Goal: Find specific page/section: Find specific page/section

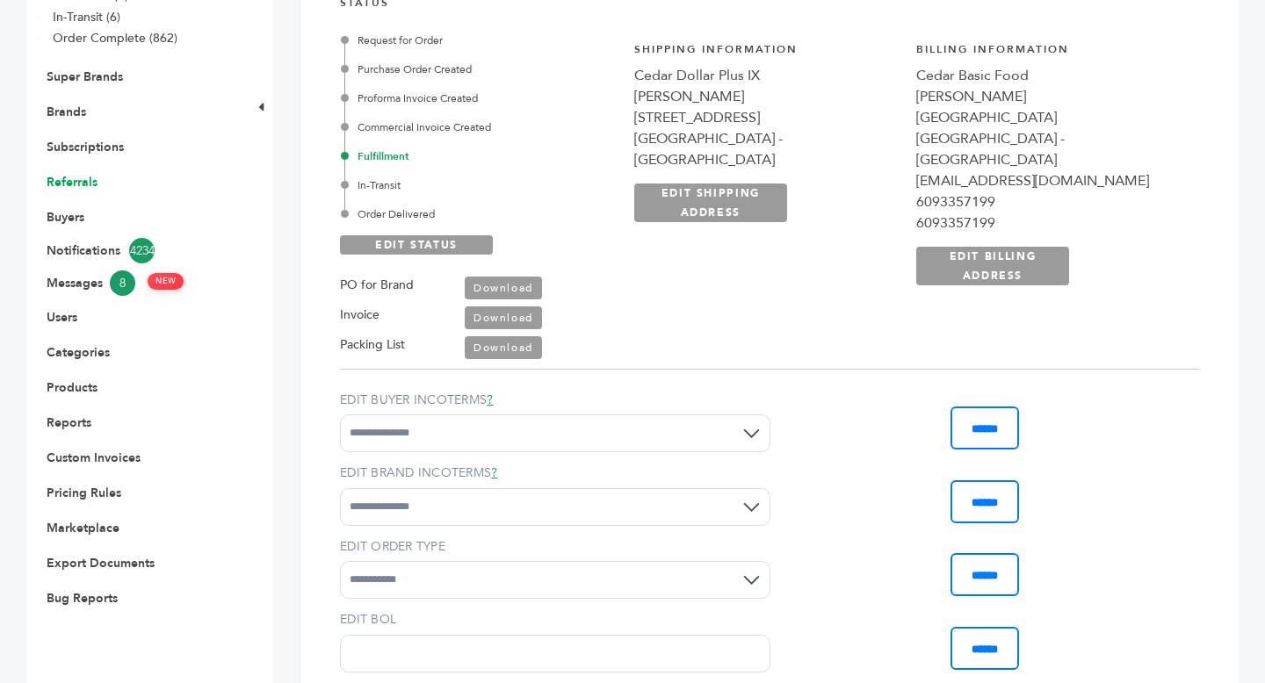
scroll to position [458, 0]
click at [73, 114] on link "Brands" at bounding box center [67, 112] width 40 height 17
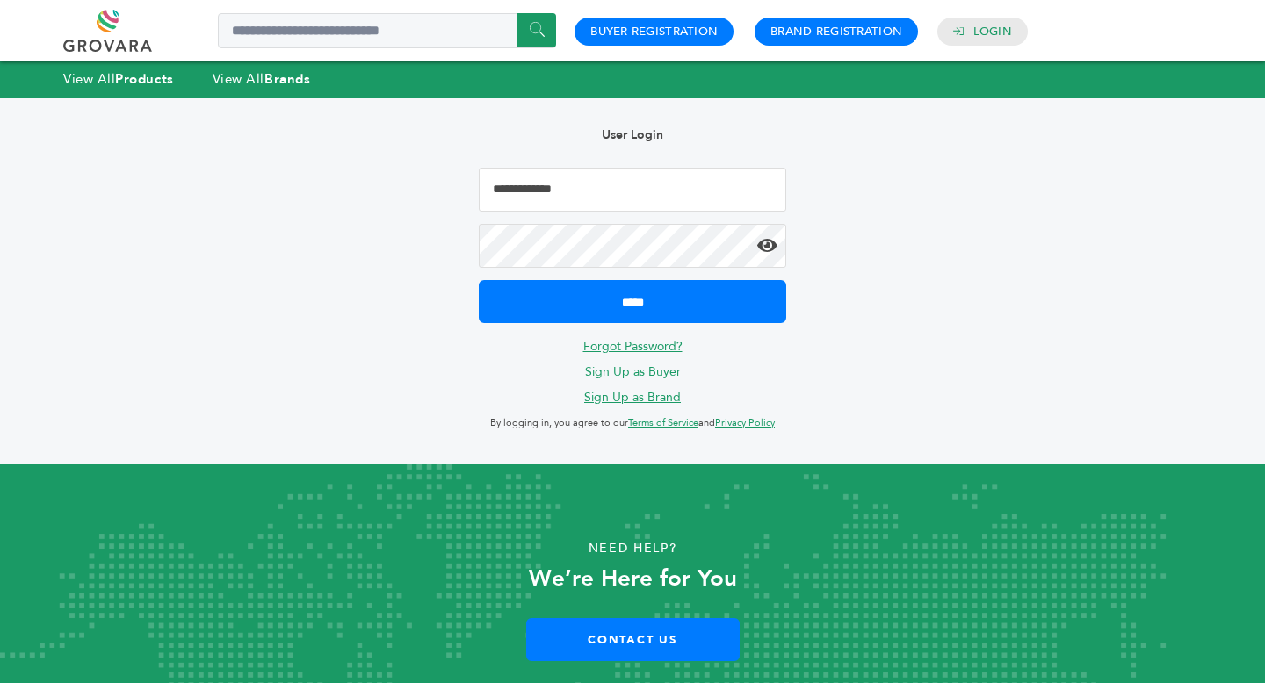
click at [589, 194] on input "Email Address" at bounding box center [632, 190] width 307 height 44
type input "**********"
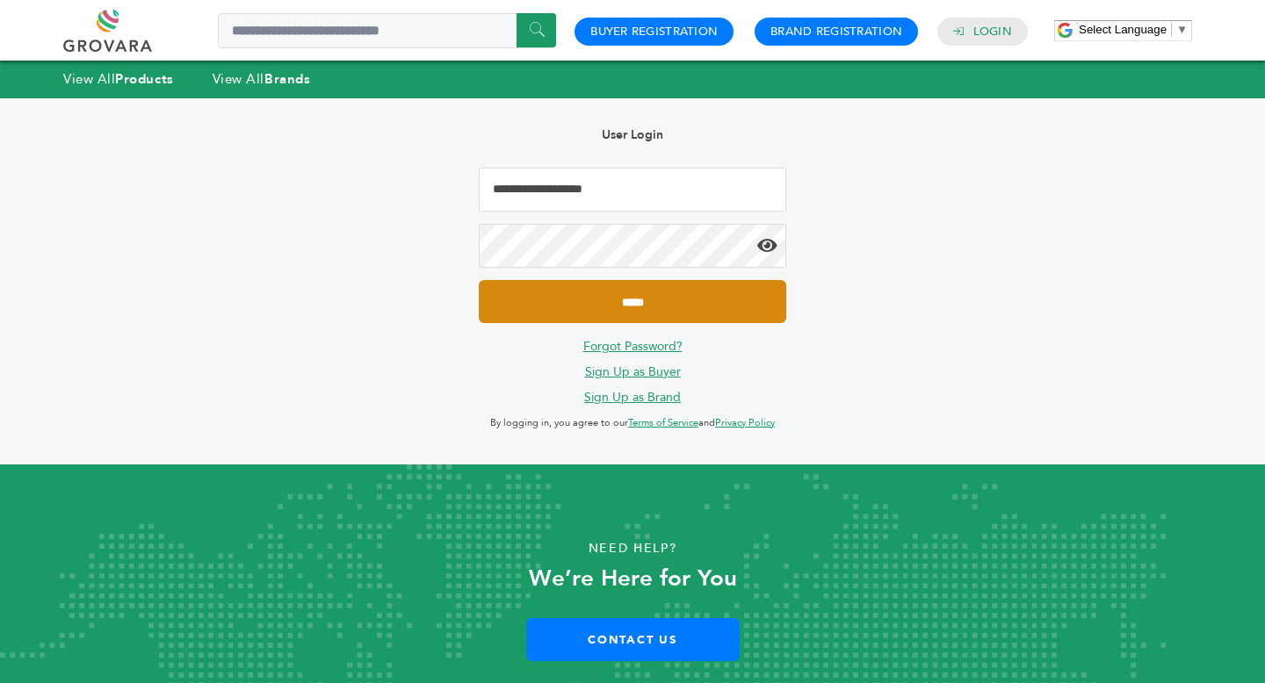
click at [659, 313] on input "*****" at bounding box center [632, 301] width 307 height 43
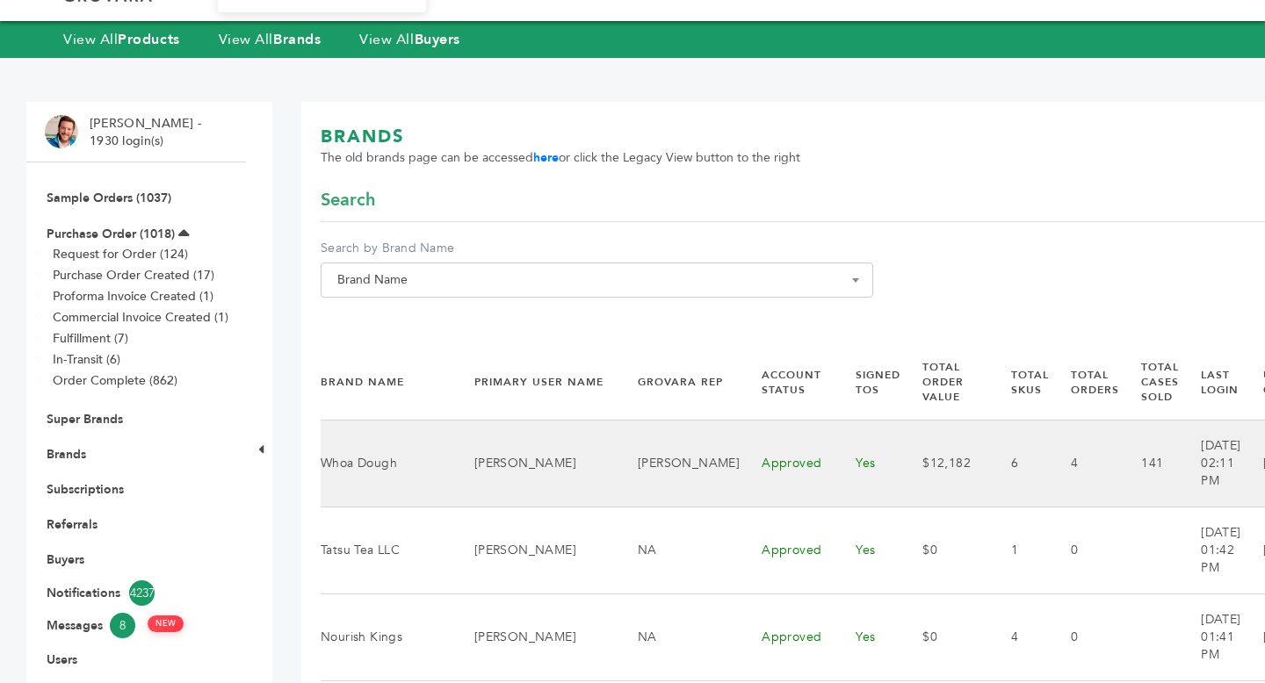
scroll to position [0, 97]
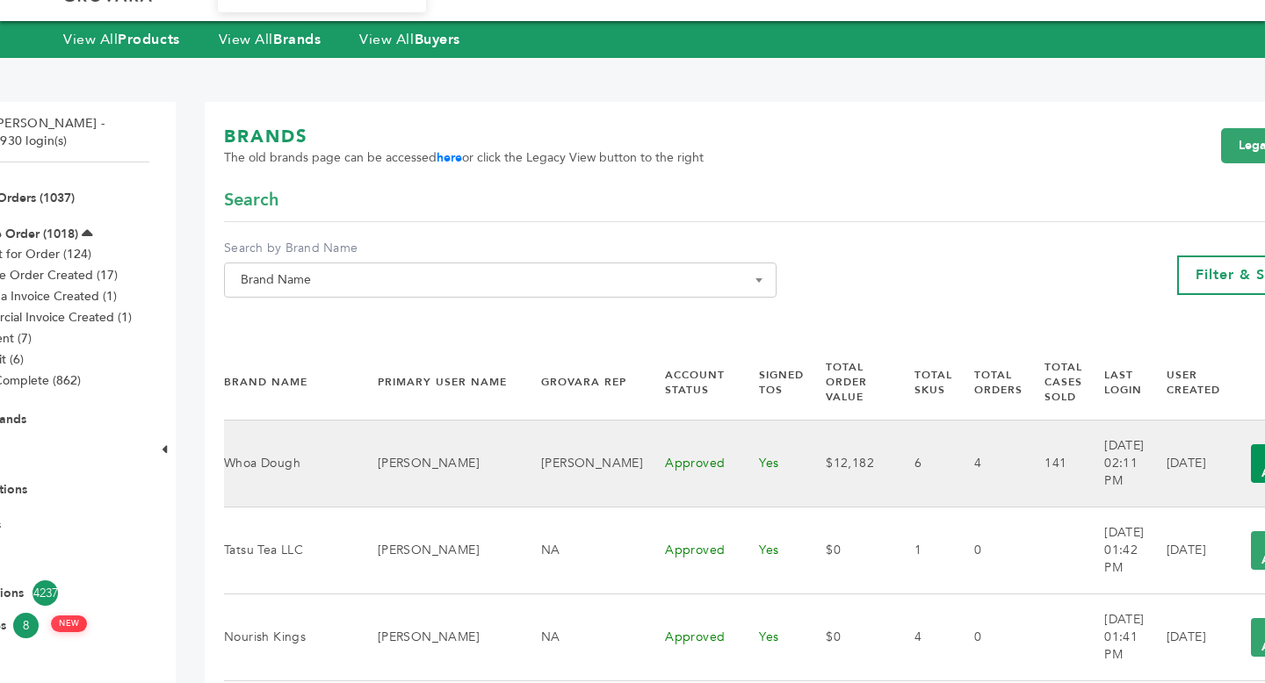
click at [1251, 472] on button "View Actions" at bounding box center [1285, 463] width 69 height 39
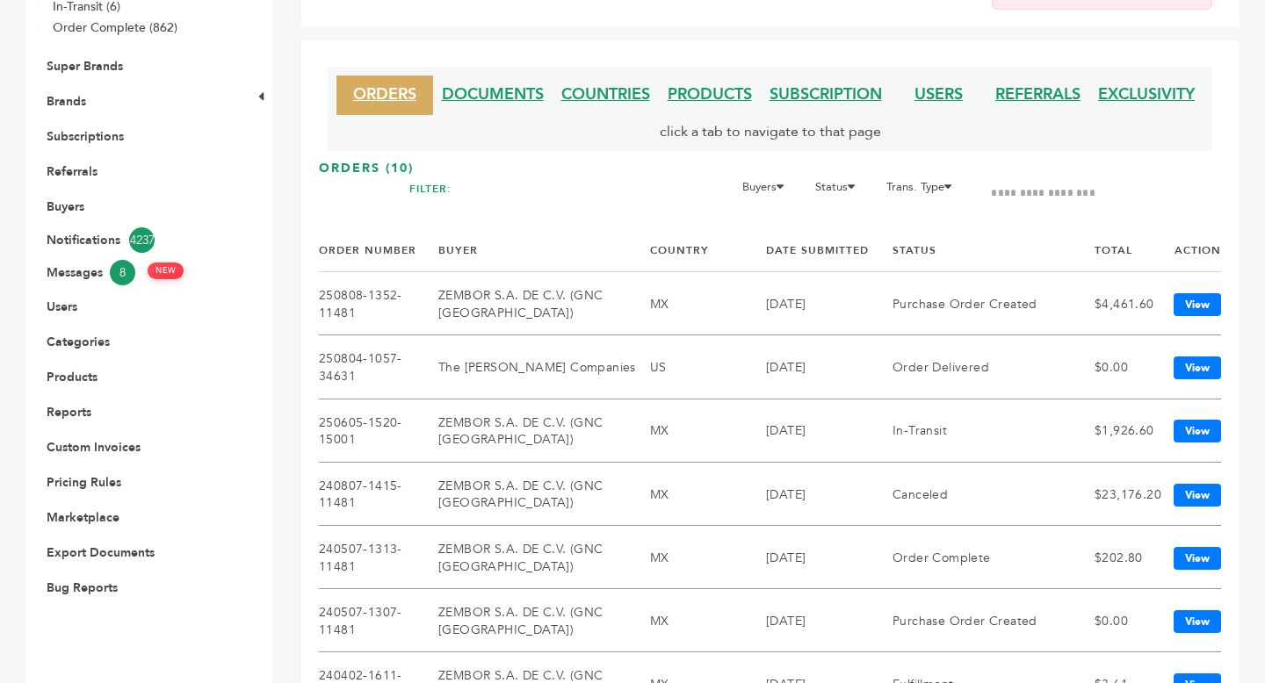
scroll to position [410, 0]
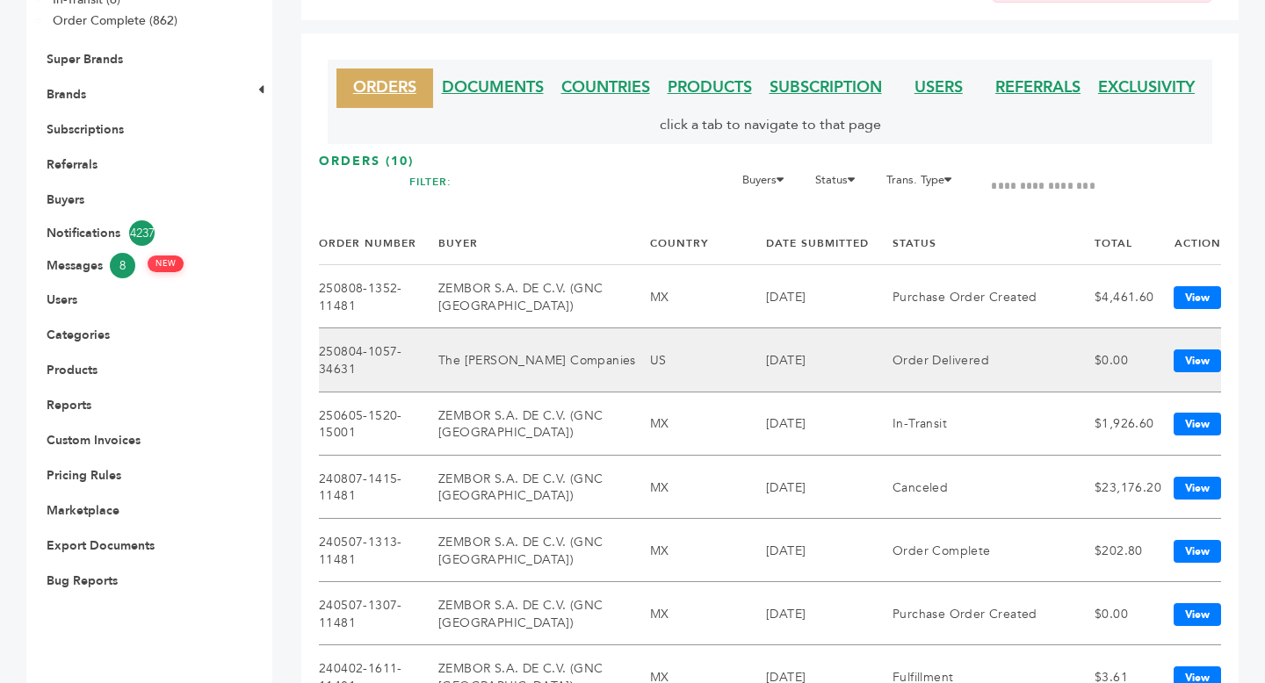
click at [728, 353] on td "US" at bounding box center [708, 359] width 116 height 63
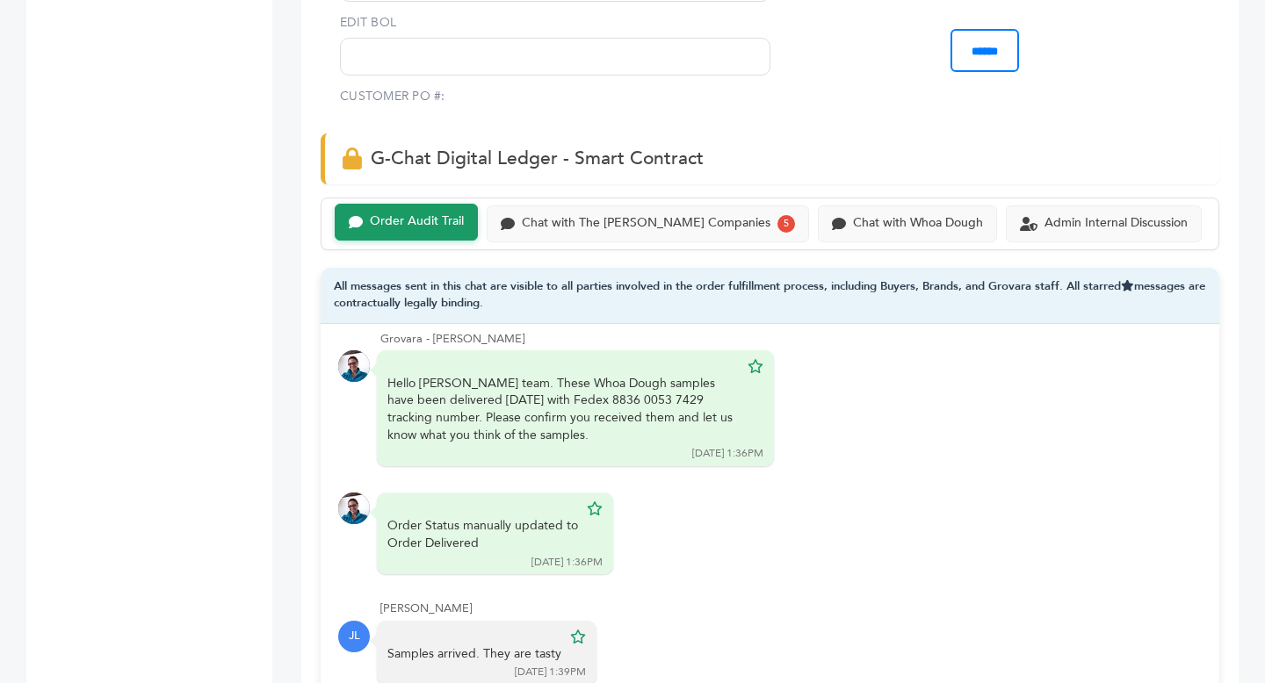
scroll to position [1048, 0]
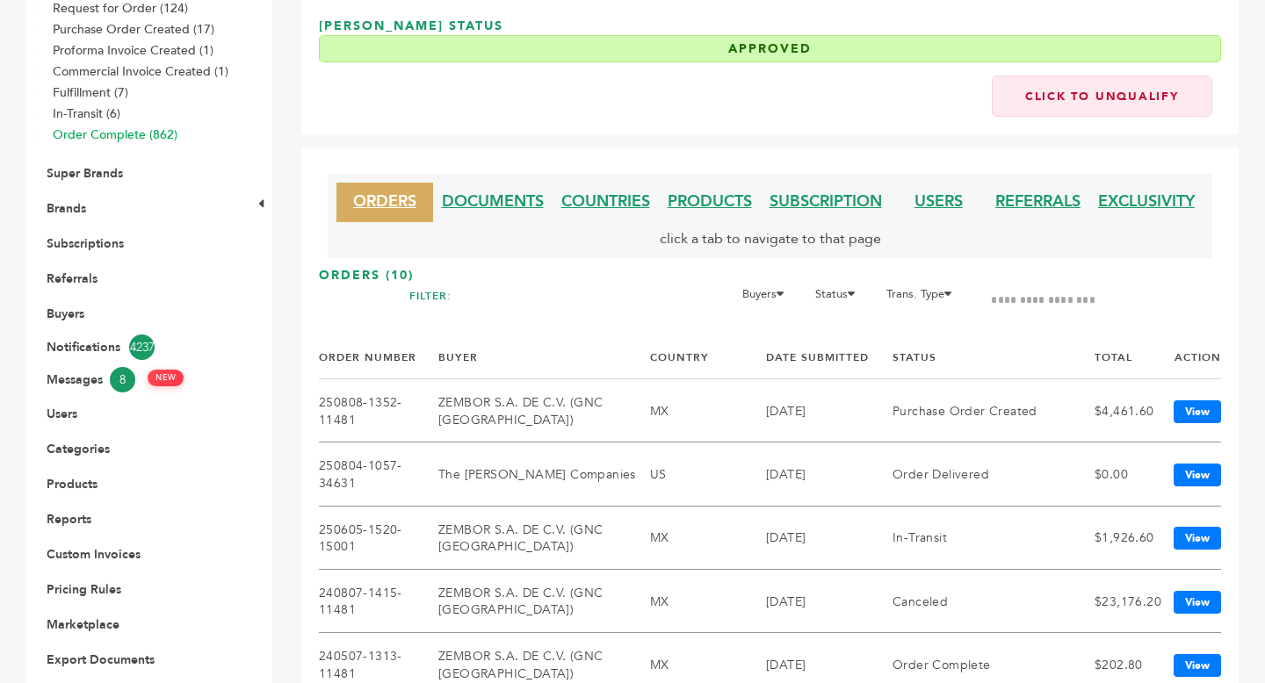
scroll to position [292, 0]
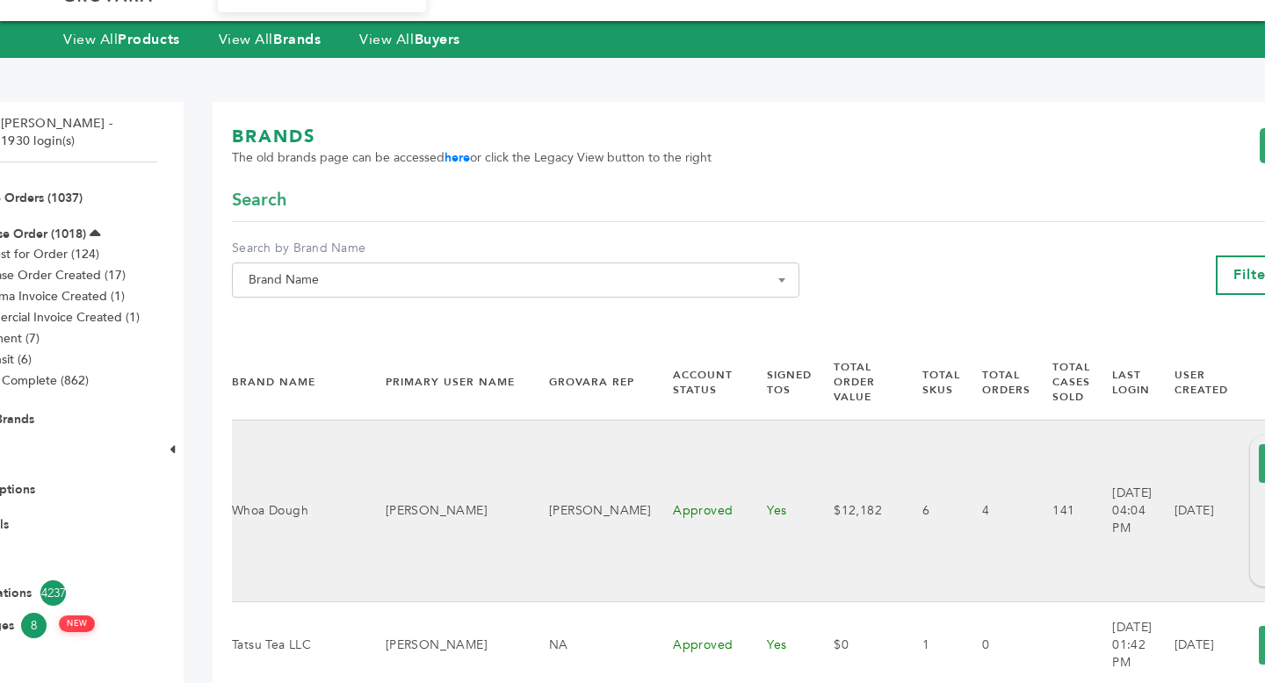
scroll to position [0, 127]
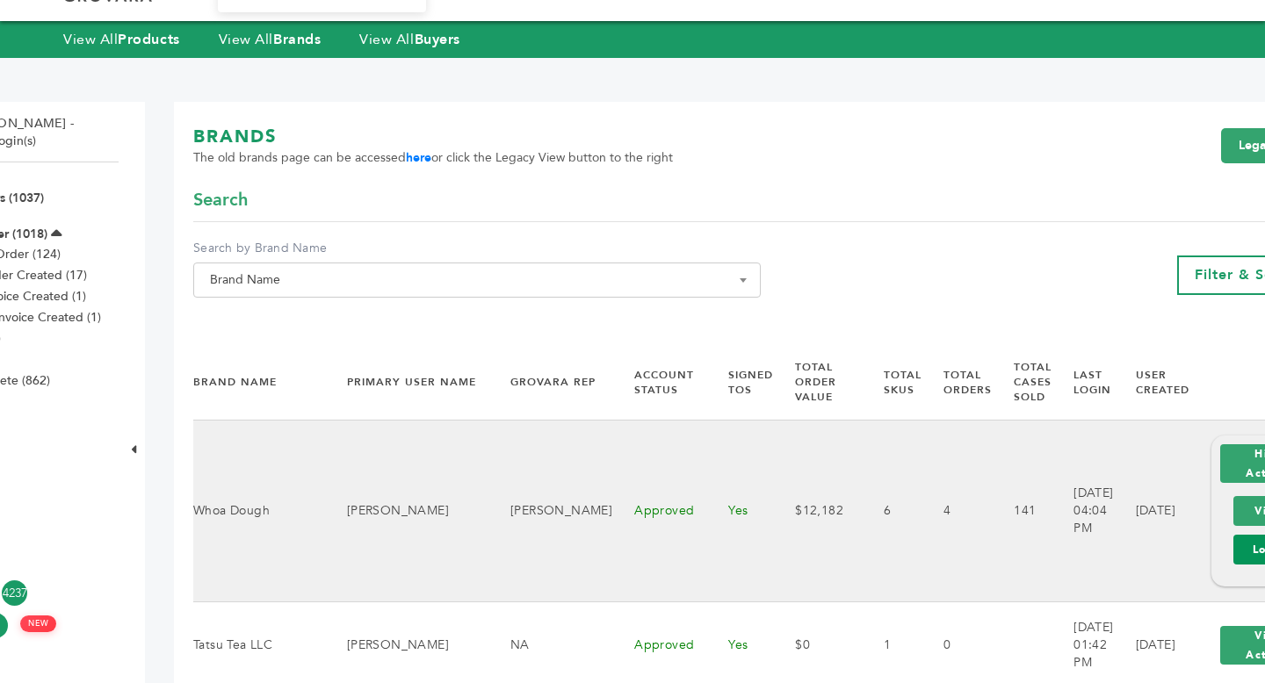
click at [1233, 549] on link "Login" at bounding box center [1269, 550] width 73 height 30
